Goal: Find specific page/section: Find specific page/section

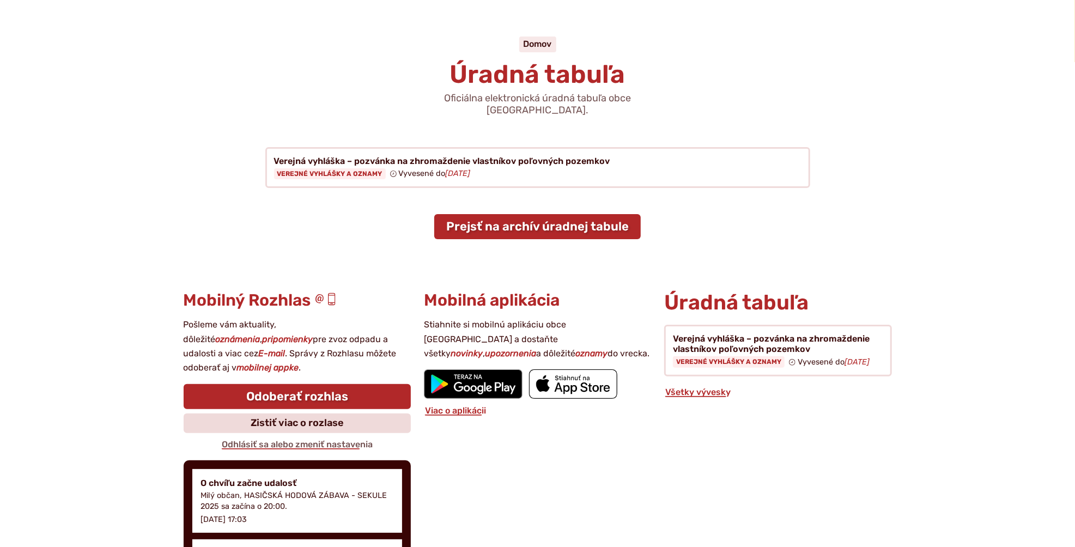
scroll to position [72, 0]
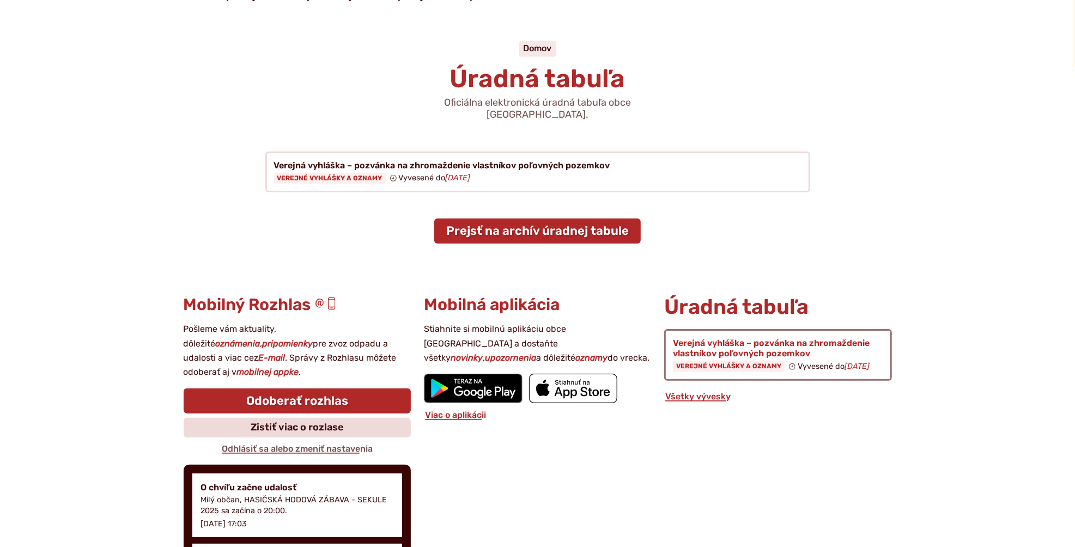
click at [738, 339] on figure at bounding box center [777, 355] width 227 height 52
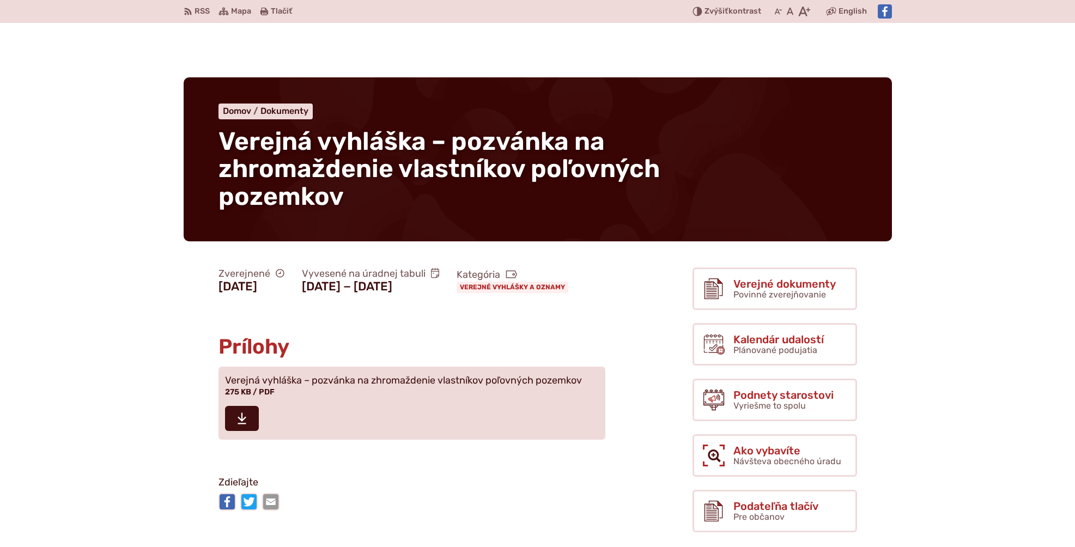
scroll to position [1240, 0]
